Goal: Information Seeking & Learning: Learn about a topic

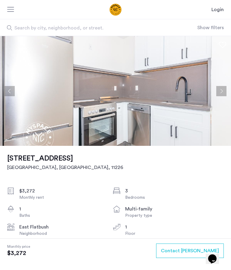
click at [223, 92] on button "Next apartment" at bounding box center [221, 91] width 10 height 10
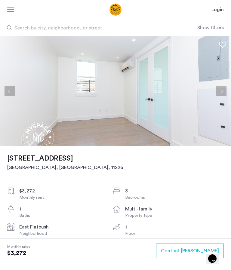
click at [223, 94] on button "Next apartment" at bounding box center [221, 91] width 10 height 10
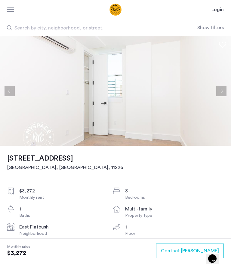
click at [224, 91] on button "Next apartment" at bounding box center [221, 91] width 10 height 10
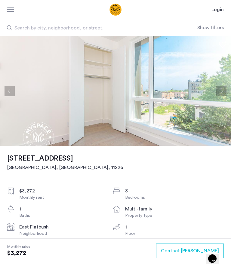
click at [223, 91] on button "Next apartment" at bounding box center [221, 91] width 10 height 10
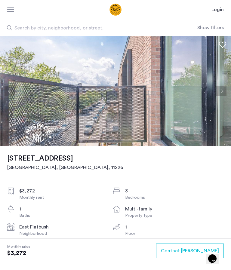
click at [223, 90] on button "Next apartment" at bounding box center [221, 91] width 10 height 10
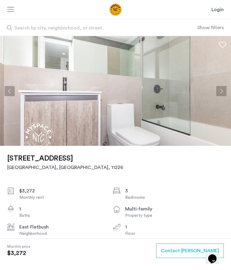
click at [227, 93] on img at bounding box center [115, 91] width 231 height 110
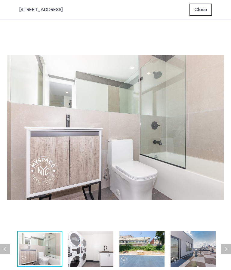
click at [87, 246] on img at bounding box center [90, 249] width 45 height 36
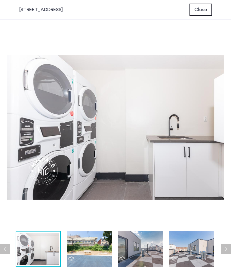
click at [96, 251] on img at bounding box center [89, 249] width 45 height 36
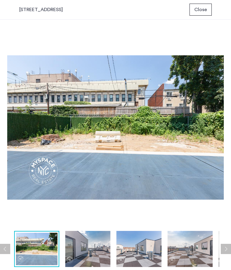
click at [140, 250] on img at bounding box center [138, 249] width 45 height 36
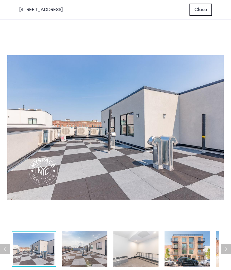
click at [141, 250] on img at bounding box center [135, 249] width 45 height 36
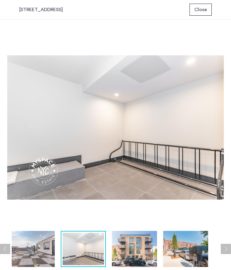
click at [186, 249] on img at bounding box center [185, 249] width 45 height 36
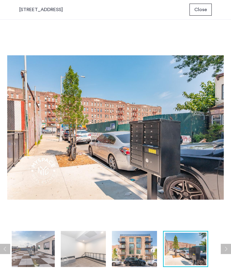
click at [231, 245] on button "Next apartment" at bounding box center [226, 249] width 10 height 10
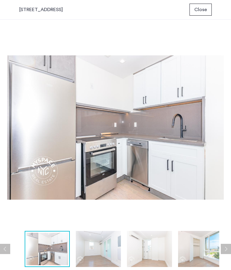
click at [206, 11] on button "Close" at bounding box center [200, 10] width 22 height 12
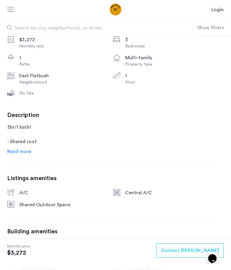
scroll to position [152, 0]
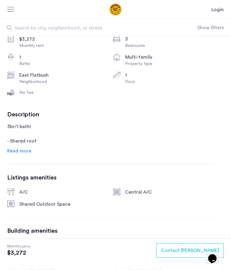
click at [17, 152] on span "Read more" at bounding box center [19, 150] width 24 height 5
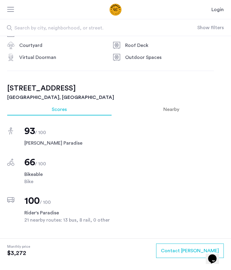
scroll to position [464, 0]
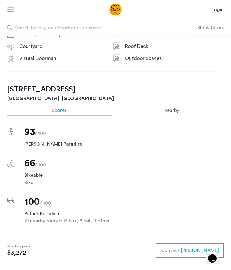
click at [174, 108] on span "Nearby" at bounding box center [171, 110] width 16 height 5
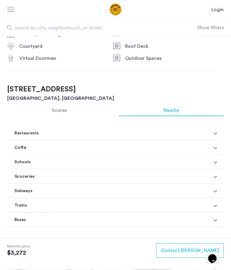
scroll to position [464, 0]
click at [216, 133] on mat-expansion-panel-header "Restaurants" at bounding box center [115, 133] width 216 height 14
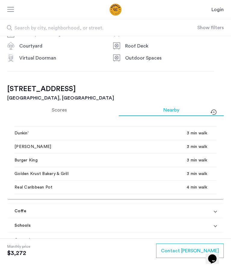
scroll to position [87, 0]
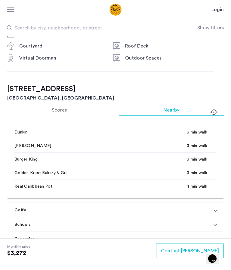
click at [217, 212] on mat-expansion-panel-header "Coffe" at bounding box center [115, 210] width 216 height 14
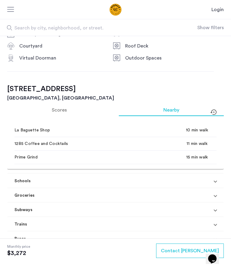
scroll to position [280, 0]
click at [218, 196] on mat-expansion-panel-header "Groceries" at bounding box center [115, 195] width 216 height 14
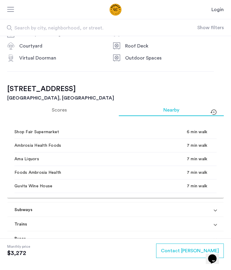
scroll to position [435, 0]
click at [219, 211] on mat-expansion-panel-header "Subways" at bounding box center [115, 210] width 216 height 14
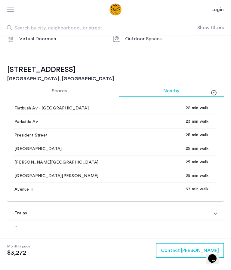
scroll to position [644, 0]
click at [218, 213] on mat-expansion-panel-header "Trains" at bounding box center [115, 213] width 216 height 14
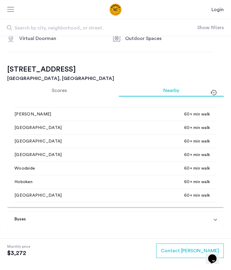
scroll to position [937, 0]
click at [218, 222] on mat-expansion-panel-header "Buses" at bounding box center [115, 219] width 216 height 14
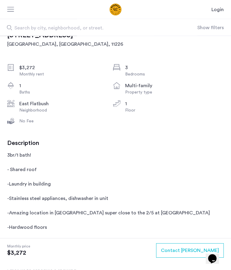
scroll to position [0, 0]
